Goal: Information Seeking & Learning: Learn about a topic

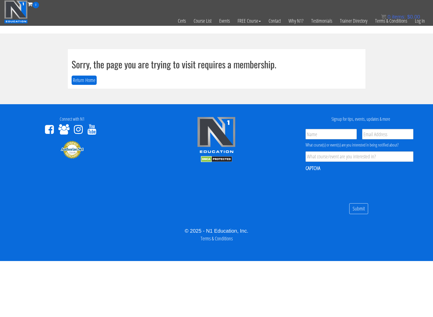
click at [419, 20] on div "0 items: $ 0.00" at bounding box center [400, 17] width 39 height 8
click at [418, 24] on link "Log In" at bounding box center [420, 20] width 18 height 25
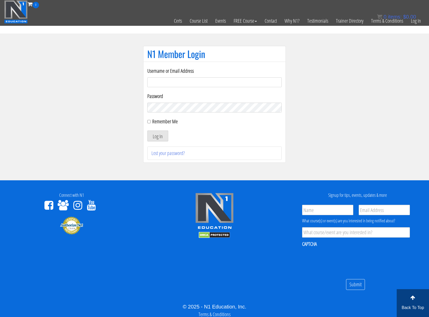
type input "[EMAIL_ADDRESS][DOMAIN_NAME]"
click at [150, 122] on input "Remember Me" at bounding box center [148, 121] width 3 height 3
checkbox input "true"
click at [154, 137] on button "Log In" at bounding box center [157, 136] width 21 height 11
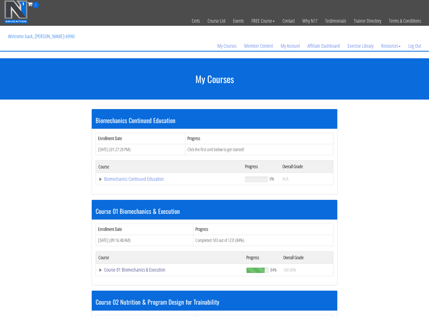
click at [138, 269] on link "Course 01 Biomechanics & Execution" at bounding box center [169, 270] width 143 height 5
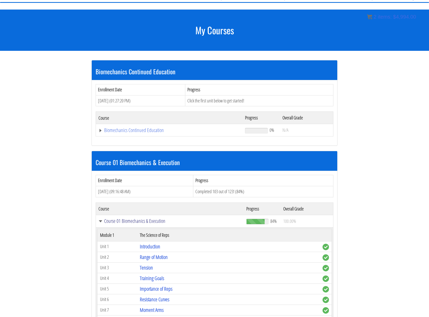
scroll to position [60, 0]
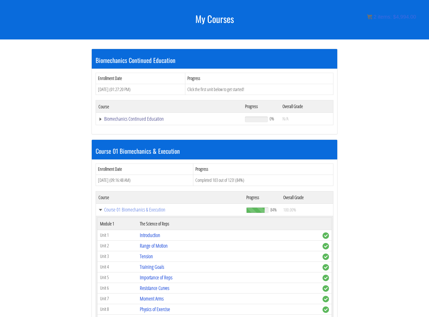
click at [126, 120] on link "Biomechanics Continued Education" at bounding box center [168, 118] width 141 height 5
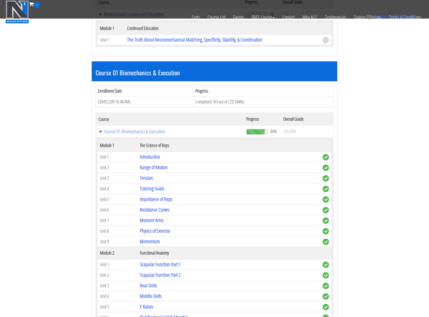
scroll to position [181, 0]
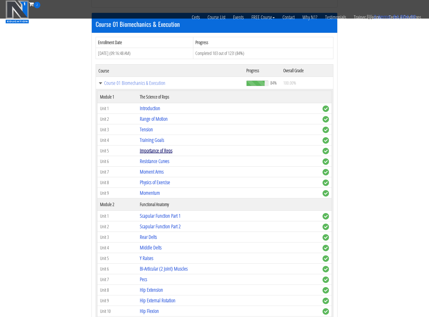
click at [153, 151] on link "Importance of Reps" at bounding box center [156, 150] width 33 height 7
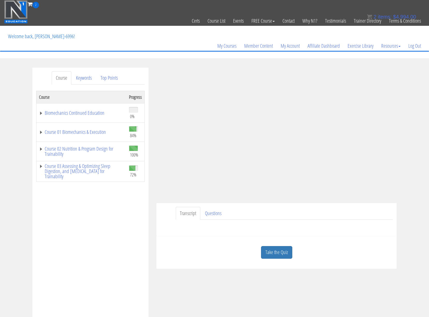
click at [151, 220] on div "Course Keywords Top Points Course Progress Biomechanics Continued Education 0% …" at bounding box center [90, 214] width 124 height 292
click at [415, 122] on div "Course Keywords Top Points Course Progress Biomechanics Continued Education 0% …" at bounding box center [214, 214] width 429 height 292
click at [77, 131] on link "Course 01 Biomechanics & Execution" at bounding box center [81, 132] width 85 height 5
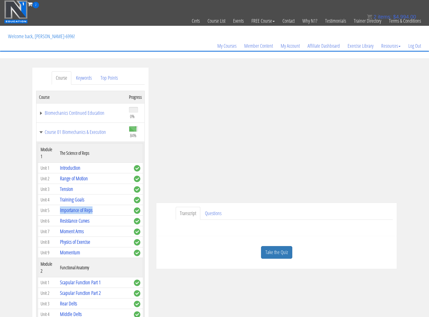
drag, startPoint x: 104, startPoint y: 209, endPoint x: 54, endPoint y: 211, distance: 49.9
click at [54, 211] on tr "Unit 5 Importance of Reps" at bounding box center [90, 210] width 105 height 11
copy tr "Importance of Reps"
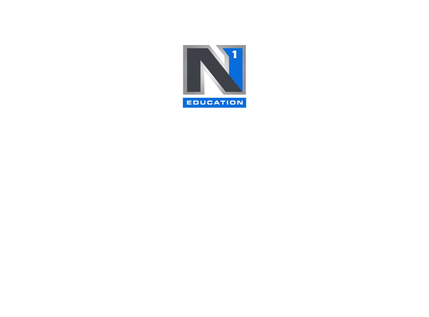
scroll to position [181, 0]
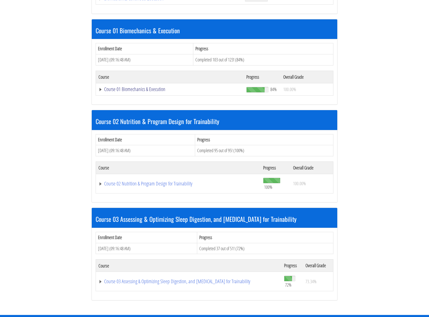
click at [120, 89] on link "Course 01 Biomechanics & Execution" at bounding box center [169, 89] width 143 height 5
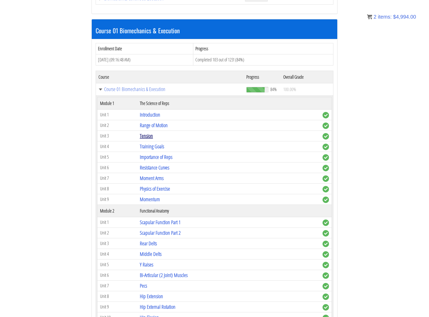
click at [152, 137] on link "Tension" at bounding box center [146, 136] width 13 height 7
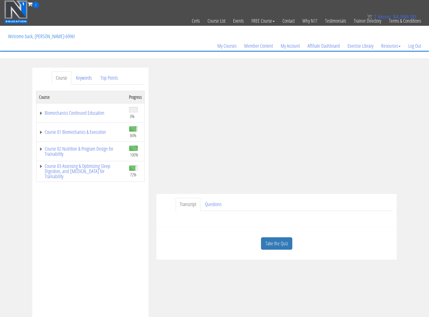
click at [410, 116] on div "Course Keywords Top Points Course Progress Biomechanics Continued Education 0% …" at bounding box center [214, 214] width 429 height 292
